Goal: Task Accomplishment & Management: Manage account settings

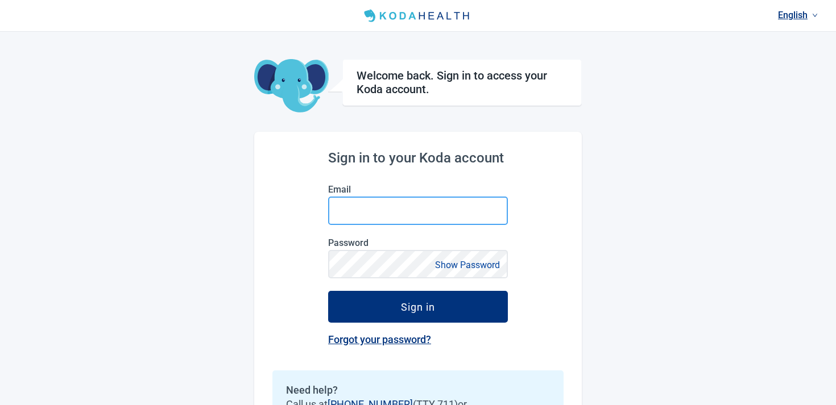
click at [359, 200] on input "Email" at bounding box center [418, 211] width 180 height 28
paste input "[EMAIL_ADDRESS][DOMAIN_NAME]"
type input "[EMAIL_ADDRESS][DOMAIN_NAME]"
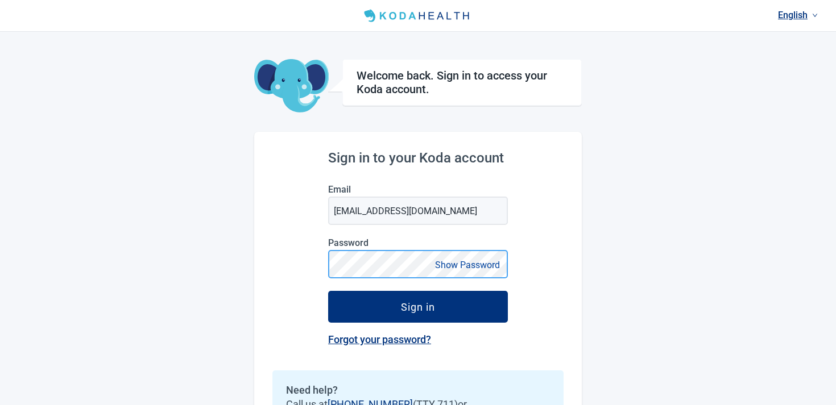
click at [328, 291] on button "Sign in" at bounding box center [418, 307] width 180 height 32
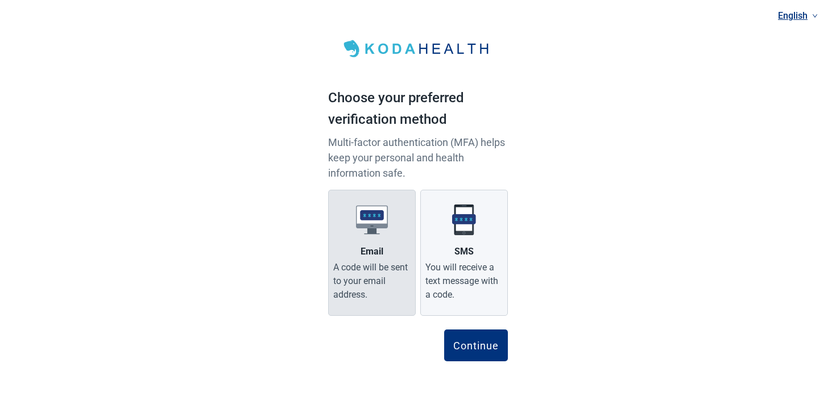
click at [372, 259] on label "Email A code will be sent to your email address." at bounding box center [372, 253] width 88 height 126
click at [0, 0] on input "Email A code will be sent to your email address." at bounding box center [0, 0] width 0 height 0
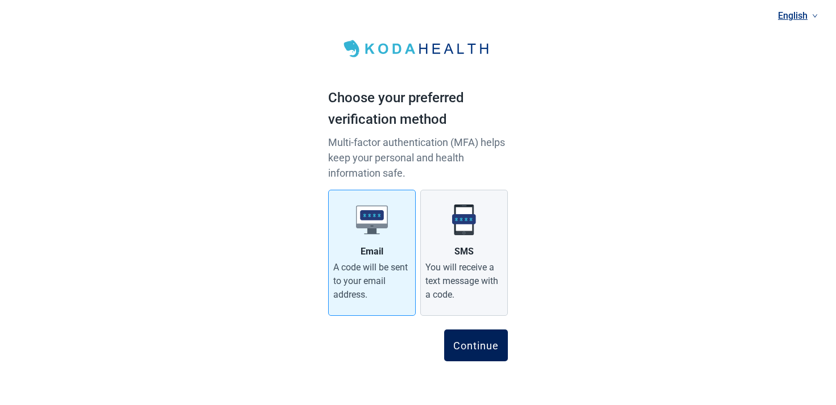
click at [454, 343] on div "Continue" at bounding box center [475, 345] width 45 height 11
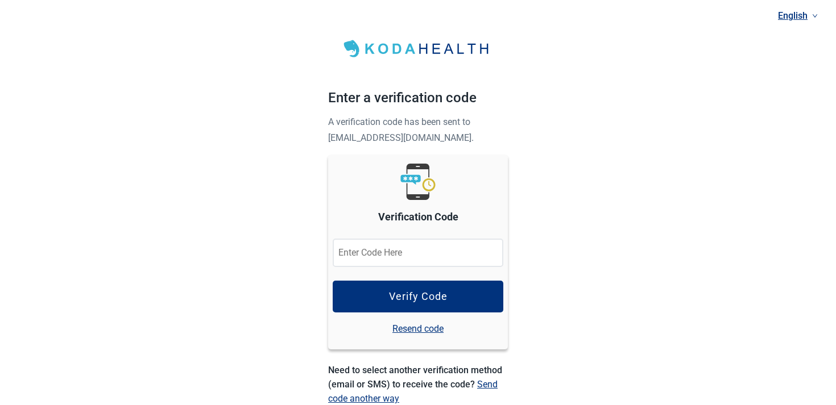
click at [414, 241] on input "Verification Code" at bounding box center [418, 253] width 171 height 28
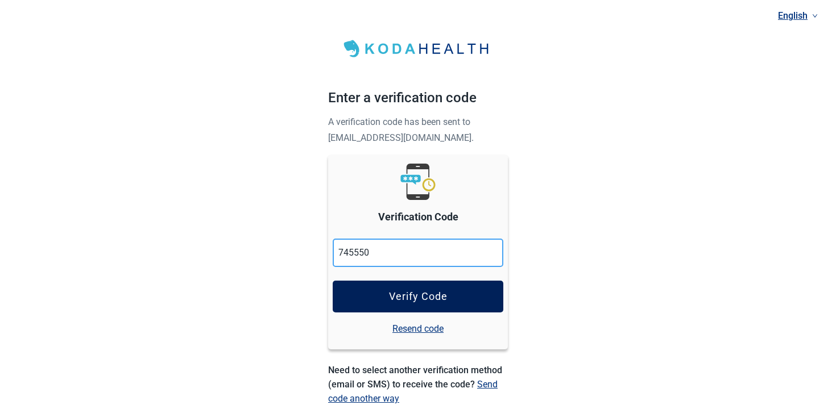
type input "745550"
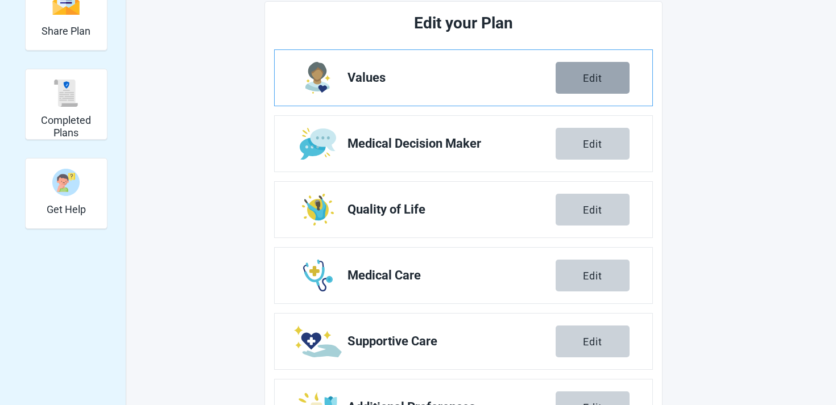
click at [591, 80] on div "Edit" at bounding box center [592, 77] width 19 height 11
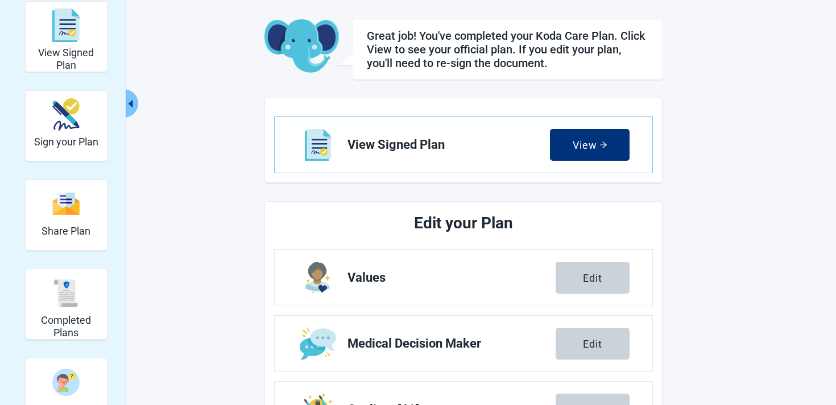
scroll to position [92, 0]
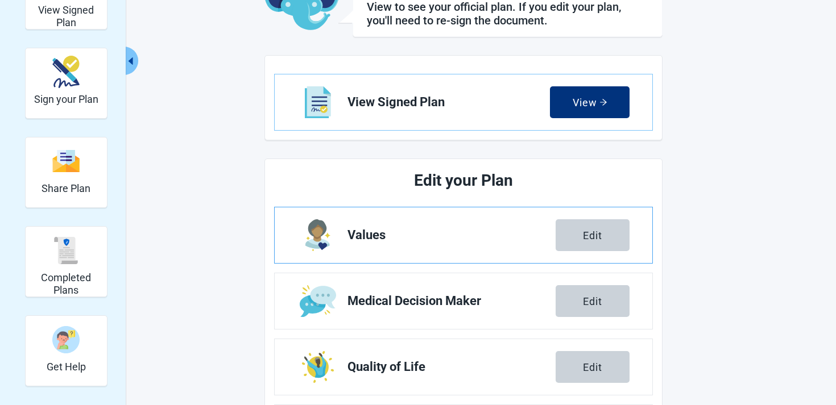
click at [581, 217] on link "Values Edit" at bounding box center [464, 236] width 378 height 56
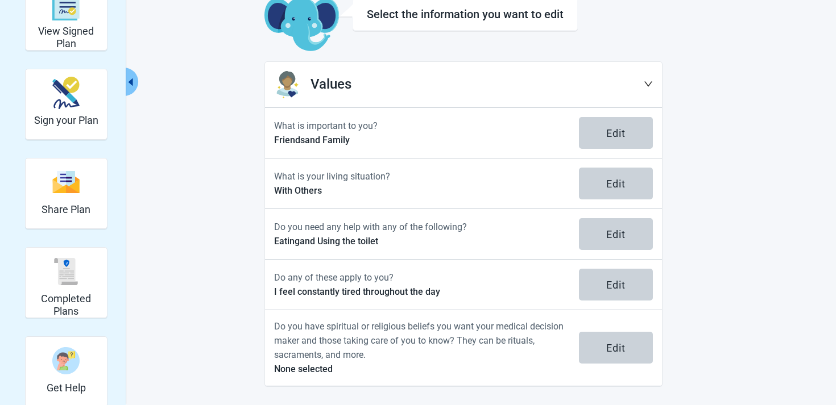
scroll to position [71, 0]
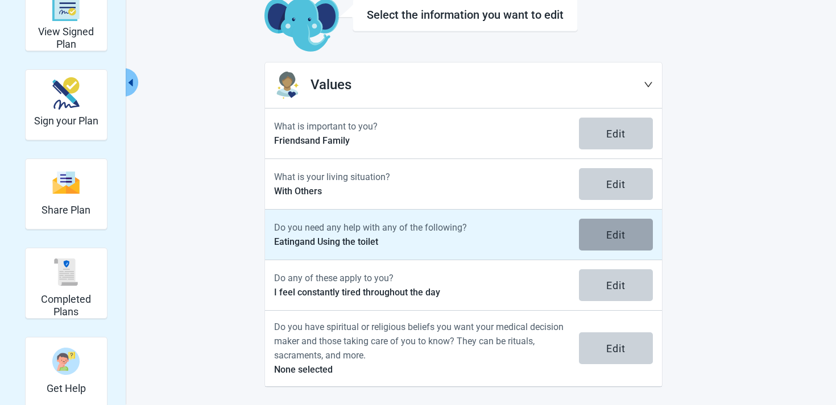
click at [608, 223] on button "Edit" at bounding box center [616, 235] width 74 height 32
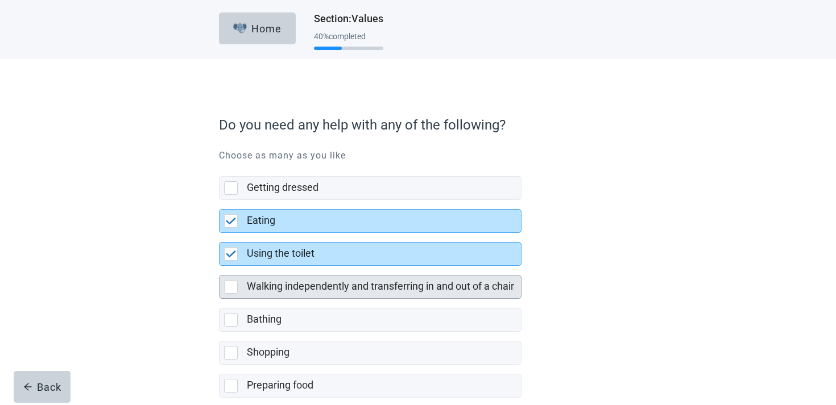
click at [285, 281] on label "Walking independently and transferring in and out of a chair" at bounding box center [380, 286] width 267 height 12
checkbox input "true"
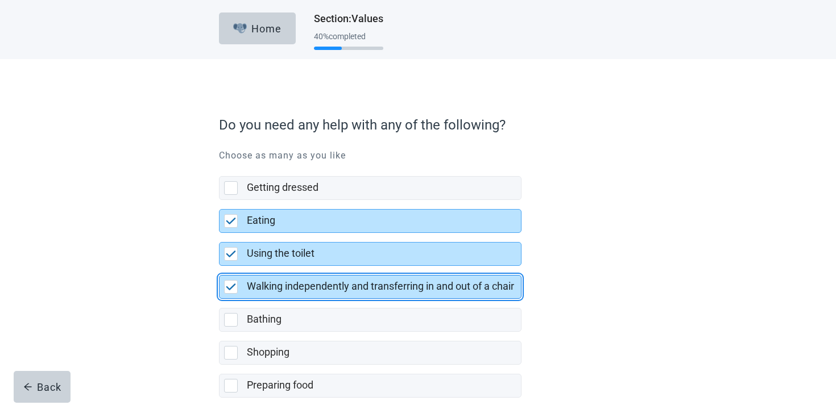
scroll to position [223, 0]
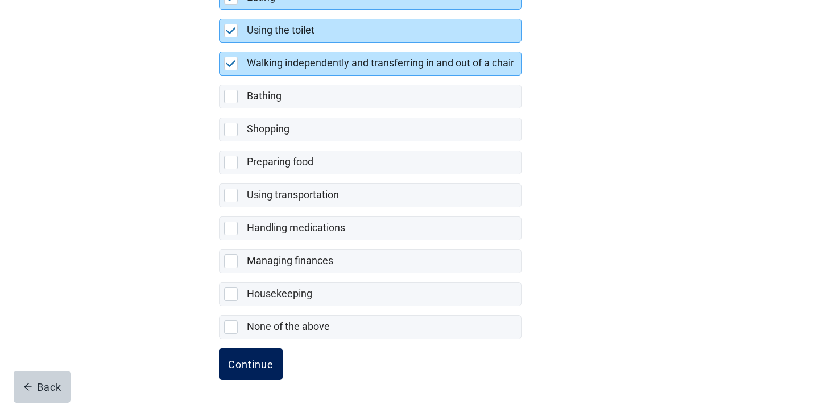
click at [264, 349] on button "Continue" at bounding box center [251, 365] width 64 height 32
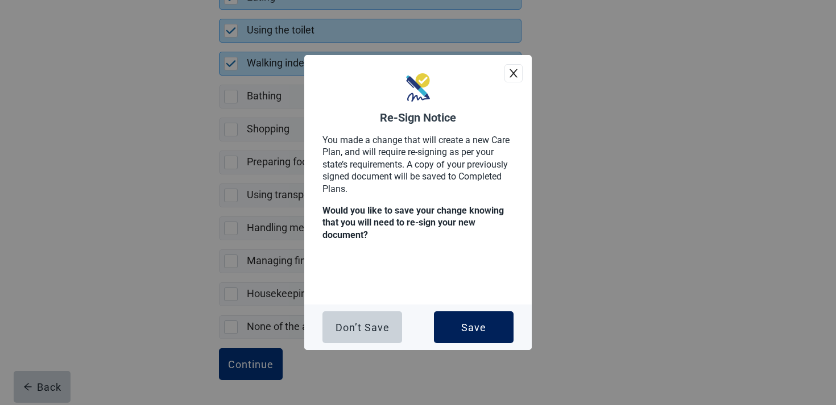
click at [483, 322] on div "Save" at bounding box center [473, 327] width 25 height 11
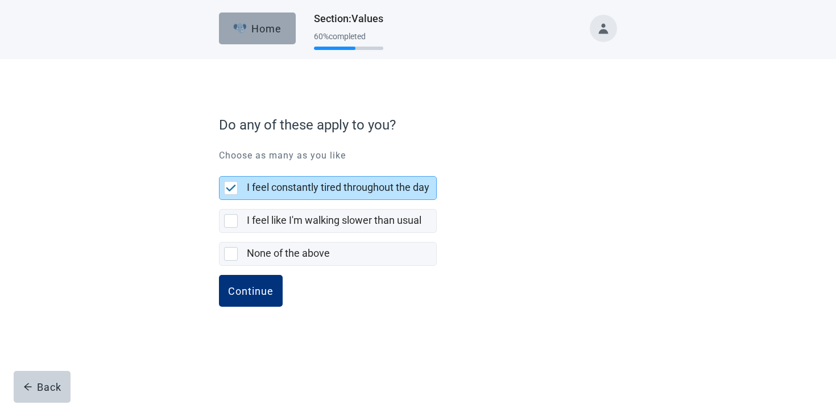
click at [264, 30] on div "Home" at bounding box center [257, 28] width 49 height 11
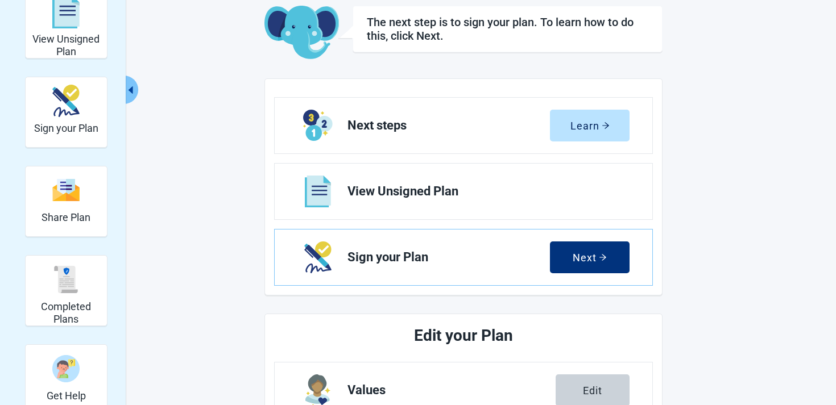
scroll to position [128, 0]
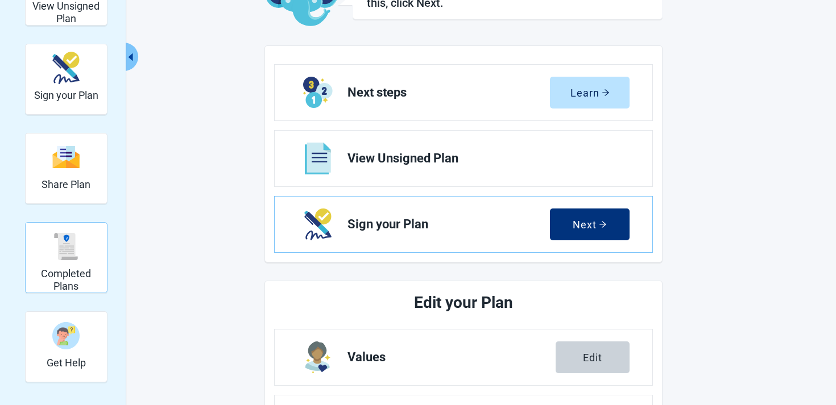
click at [94, 257] on div "Completed Plans" at bounding box center [66, 246] width 72 height 43
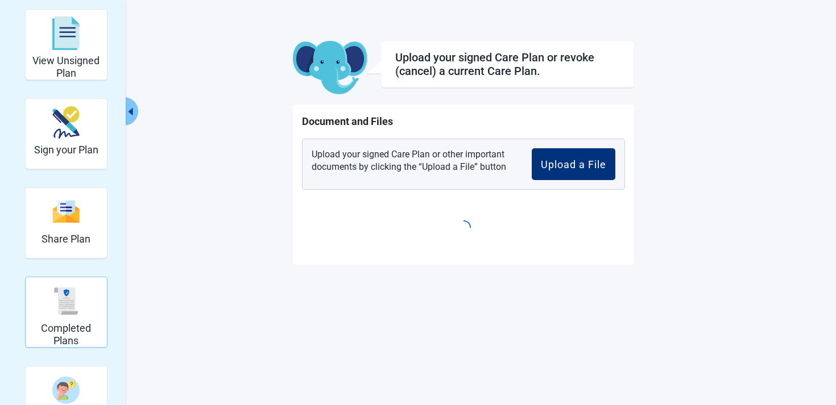
scroll to position [142, 0]
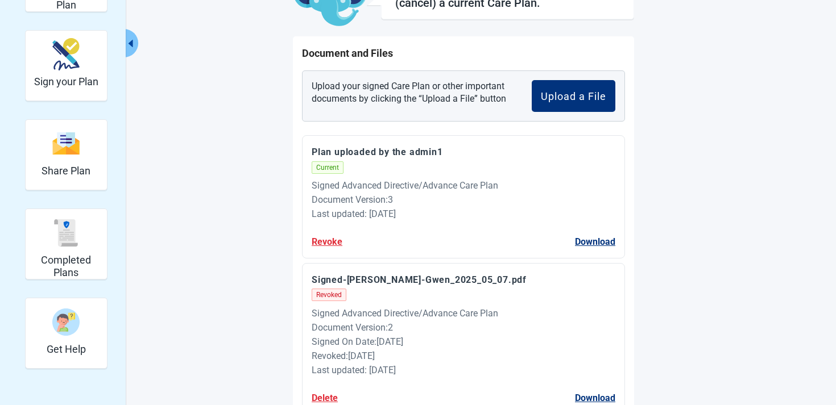
click at [329, 238] on button "Revoke" at bounding box center [327, 242] width 31 height 14
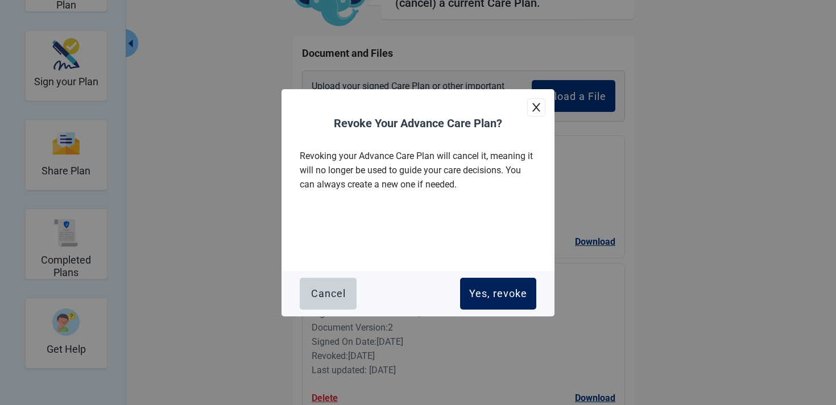
click at [515, 307] on button "Yes, revoke" at bounding box center [498, 294] width 76 height 32
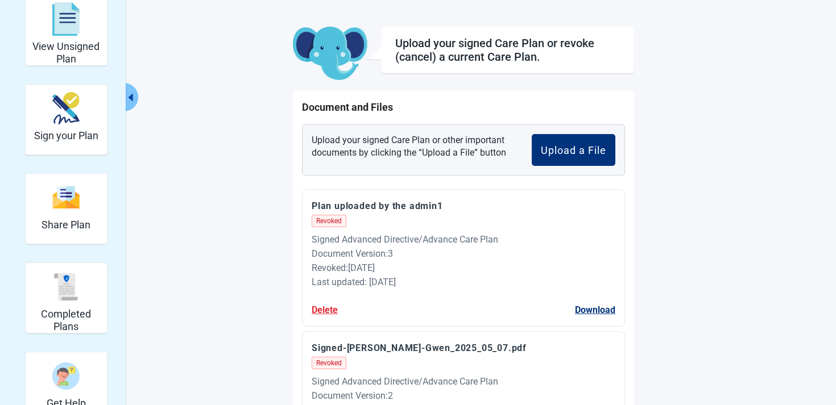
scroll to position [0, 0]
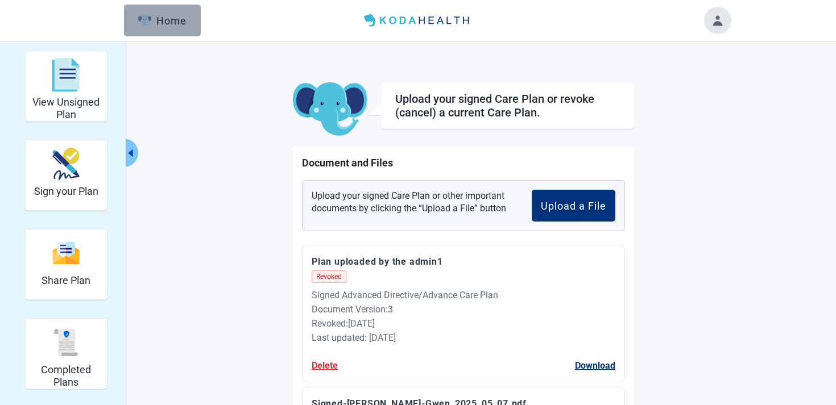
click at [168, 19] on div "Home" at bounding box center [162, 20] width 49 height 11
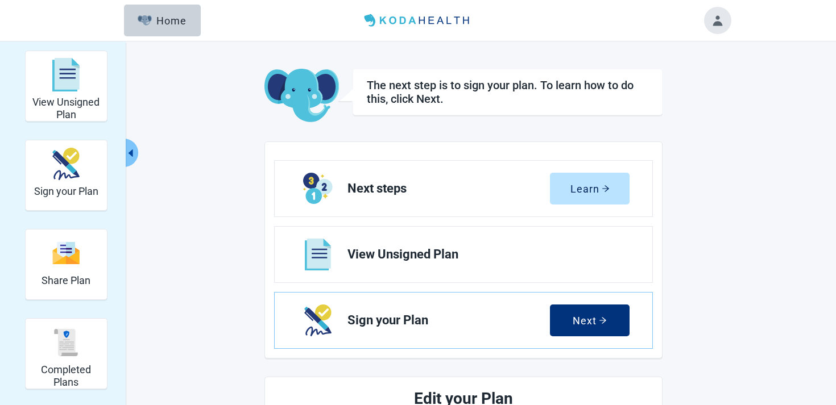
click at [719, 29] on button "Toggle account menu" at bounding box center [717, 20] width 27 height 27
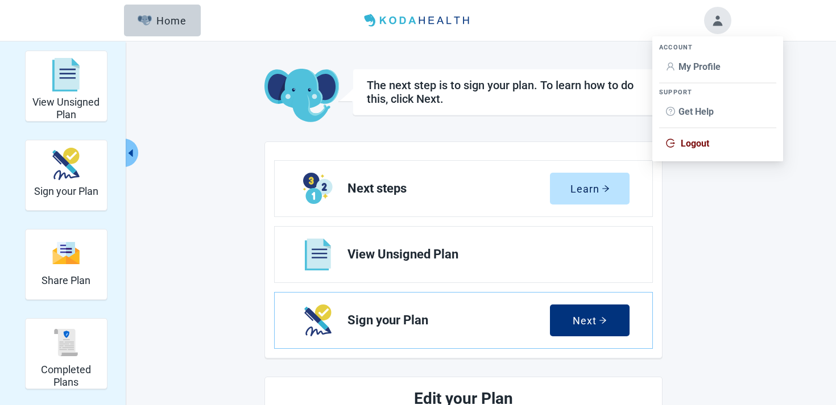
click at [692, 140] on span "Logout" at bounding box center [695, 143] width 28 height 11
